Goal: Task Accomplishment & Management: Manage account settings

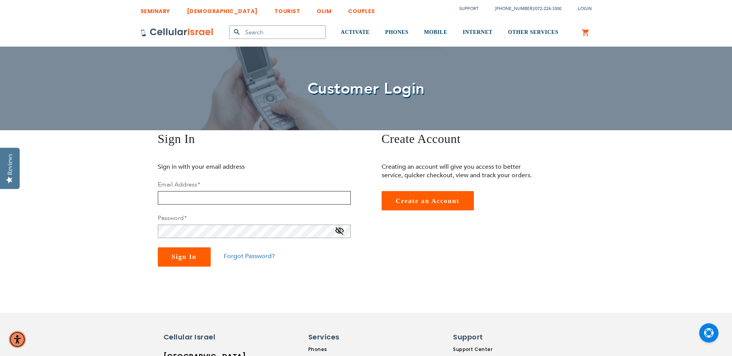
type input "[EMAIL_ADDRESS][DOMAIN_NAME]"
click at [191, 253] on button "Sign In" at bounding box center [184, 257] width 53 height 19
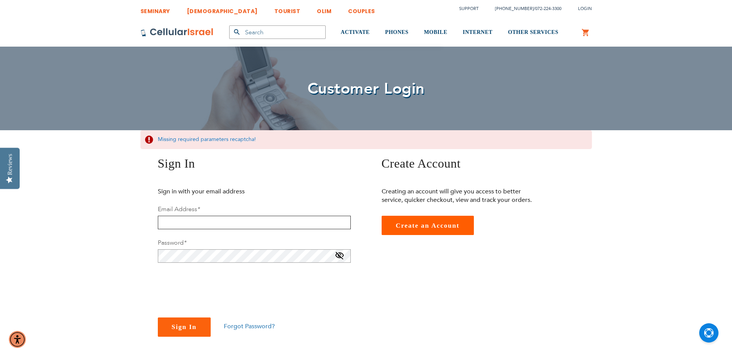
type input "[EMAIL_ADDRESS][DOMAIN_NAME]"
click at [179, 328] on span "Sign In" at bounding box center [184, 327] width 25 height 7
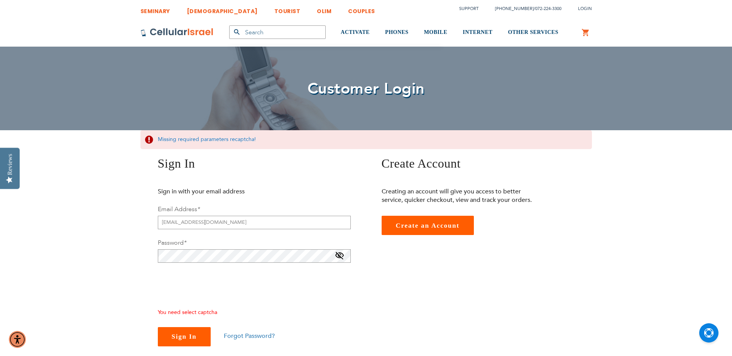
checkbox input "true"
click at [181, 335] on span "Sign In" at bounding box center [184, 336] width 25 height 7
